Goal: Information Seeking & Learning: Learn about a topic

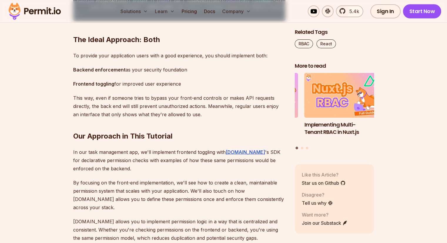
scroll to position [1235, 0]
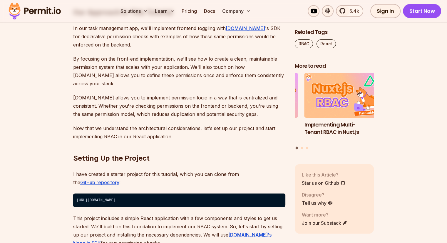
drag, startPoint x: 203, startPoint y: 73, endPoint x: 175, endPoint y: 74, distance: 28.5
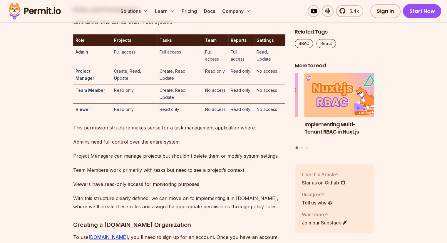
scroll to position [1852, 0]
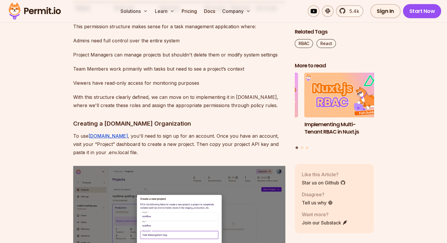
drag, startPoint x: 169, startPoint y: 143, endPoint x: 120, endPoint y: 139, distance: 49.5
drag, startPoint x: 116, startPoint y: 139, endPoint x: 112, endPoint y: 138, distance: 4.2
drag, startPoint x: 112, startPoint y: 138, endPoint x: 106, endPoint y: 138, distance: 5.3
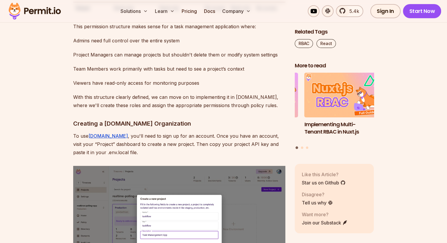
drag, startPoint x: 121, startPoint y: 58, endPoint x: 136, endPoint y: 58, distance: 15.6
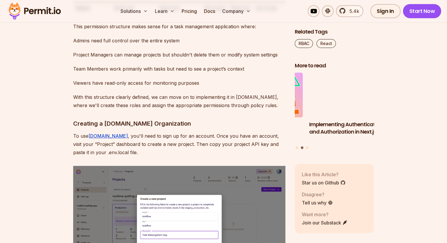
drag, startPoint x: 79, startPoint y: 79, endPoint x: 86, endPoint y: 79, distance: 7.6
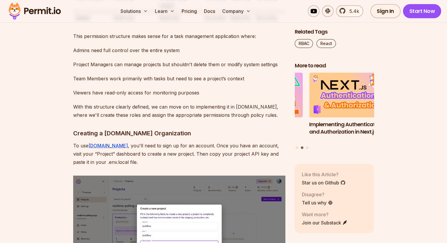
scroll to position [1823, 0]
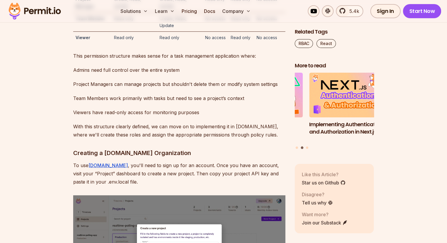
drag, startPoint x: 146, startPoint y: 93, endPoint x: 115, endPoint y: 93, distance: 30.9
drag, startPoint x: 188, startPoint y: 87, endPoint x: 174, endPoint y: 89, distance: 14.9
drag, startPoint x: 174, startPoint y: 89, endPoint x: 150, endPoint y: 90, distance: 24.1
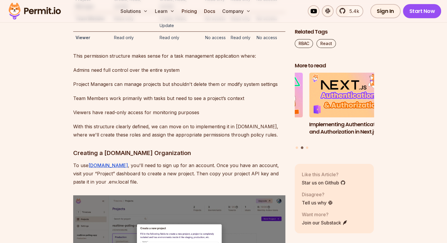
drag, startPoint x: 244, startPoint y: 103, endPoint x: 222, endPoint y: 101, distance: 21.5
click at [222, 12] on td "Read only" at bounding box center [216, 2] width 26 height 19
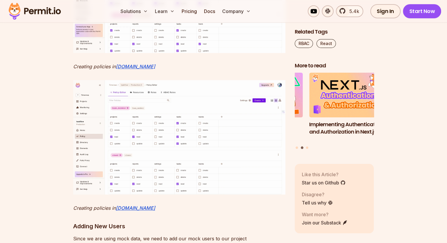
scroll to position [2793, 0]
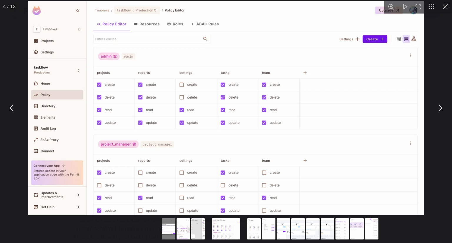
click at [302, 108] on img "You can close this modal content with the ESC key" at bounding box center [226, 107] width 396 height 213
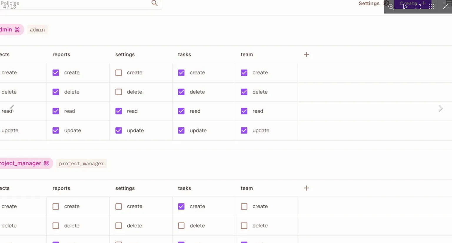
click at [302, 108] on img "You can close this modal content with the ESC key" at bounding box center [186, 108] width 602 height 325
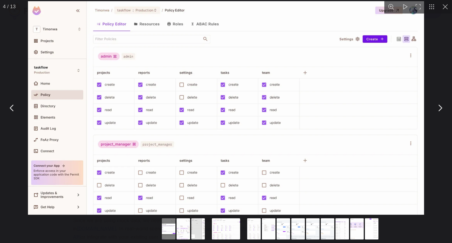
click at [442, 7] on button "You can close this modal content with the ESC key" at bounding box center [445, 7] width 14 height 14
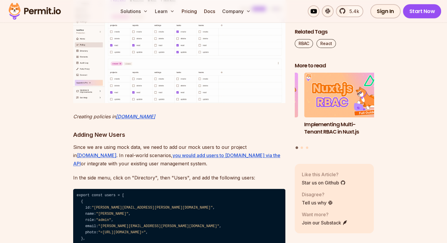
scroll to position [2881, 0]
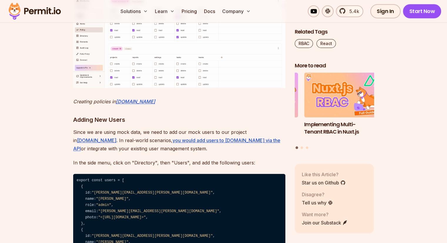
click at [174, 88] on img at bounding box center [179, 31] width 212 height 114
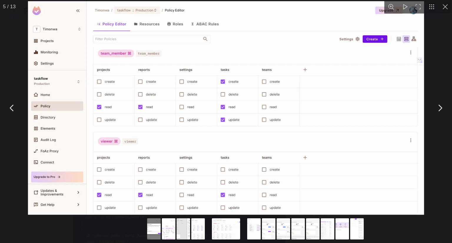
click at [446, 8] on button "You can close this modal content with the ESC key" at bounding box center [445, 7] width 14 height 14
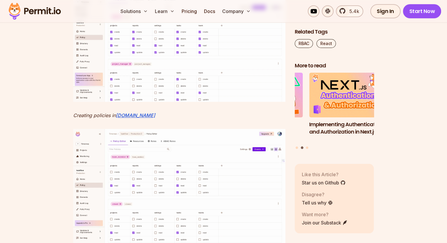
scroll to position [2705, 0]
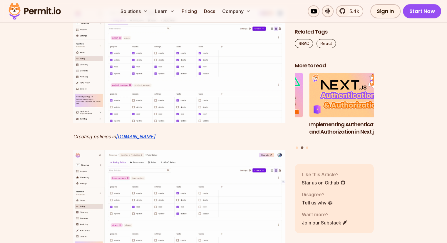
click at [146, 123] on img at bounding box center [179, 65] width 212 height 114
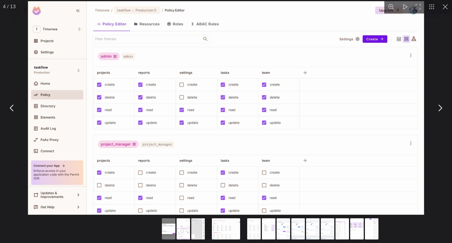
click at [445, 110] on button "You can close this modal content with the ESC key" at bounding box center [439, 108] width 15 height 15
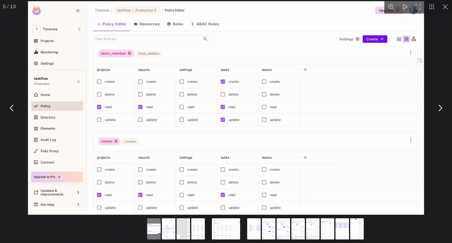
click at [445, 110] on button "You can close this modal content with the ESC key" at bounding box center [439, 108] width 15 height 15
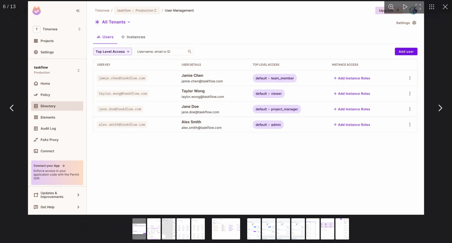
click at [445, 110] on button "You can close this modal content with the ESC key" at bounding box center [439, 108] width 15 height 15
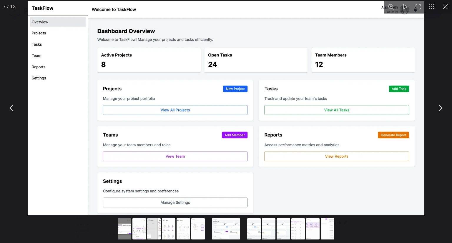
click at [445, 110] on button "You can close this modal content with the ESC key" at bounding box center [439, 108] width 15 height 15
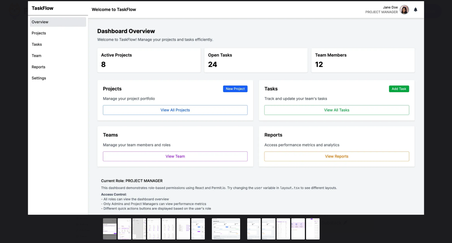
click at [445, 110] on button "You can close this modal content with the ESC key" at bounding box center [439, 108] width 15 height 15
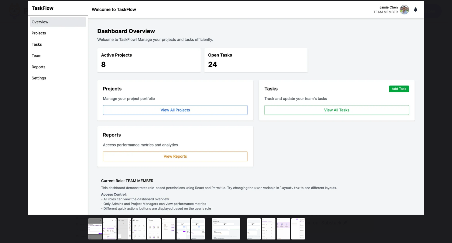
click at [445, 110] on button "You can close this modal content with the ESC key" at bounding box center [439, 108] width 15 height 15
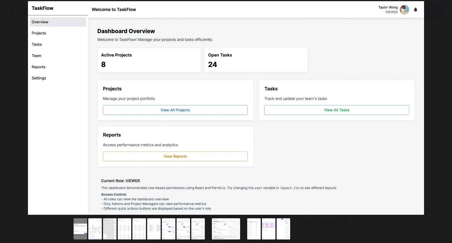
click at [445, 110] on button "You can close this modal content with the ESC key" at bounding box center [439, 108] width 15 height 15
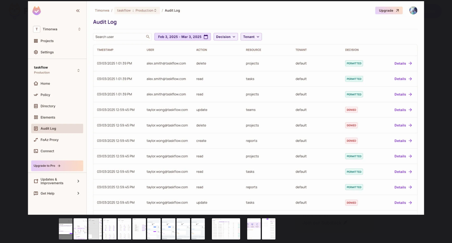
click at [445, 110] on button "You can close this modal content with the ESC key" at bounding box center [439, 108] width 15 height 15
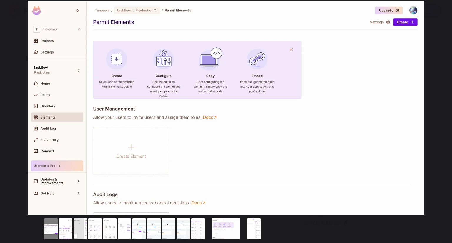
click at [445, 110] on button "You can close this modal content with the ESC key" at bounding box center [439, 108] width 15 height 15
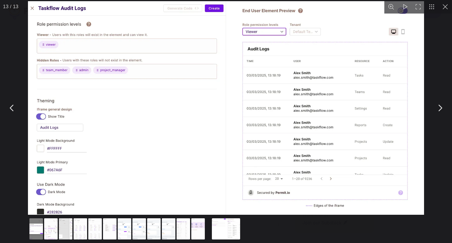
click at [444, 110] on button "You can close this modal content with the ESC key" at bounding box center [439, 108] width 15 height 15
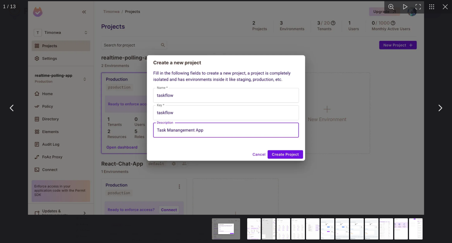
click at [440, 6] on button "You can close this modal content with the ESC key" at bounding box center [445, 7] width 14 height 14
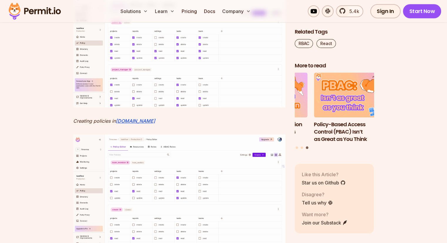
scroll to position [2793, 0]
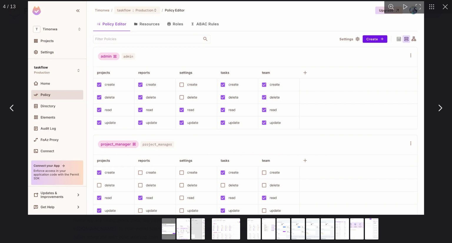
click at [436, 111] on button "You can close this modal content with the ESC key" at bounding box center [439, 108] width 15 height 15
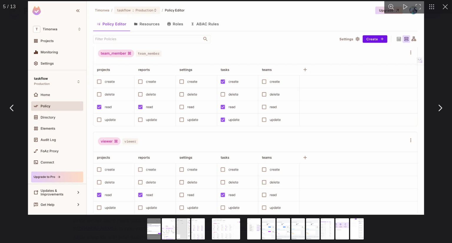
click at [442, 8] on button "You can close this modal content with the ESC key" at bounding box center [445, 7] width 14 height 14
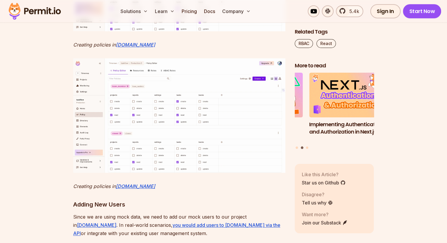
scroll to position [2793, 0]
